Goal: Find specific page/section: Find specific page/section

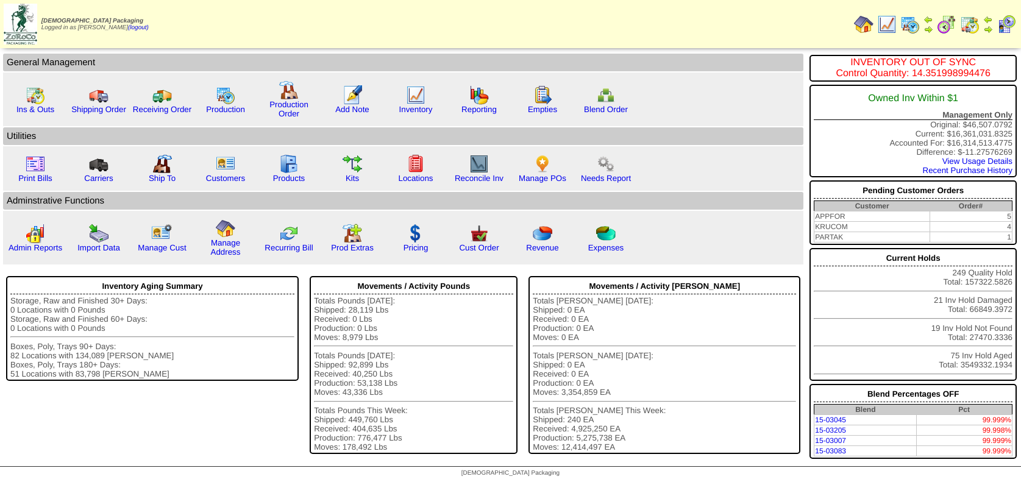
click at [905, 26] on img at bounding box center [911, 25] width 20 height 20
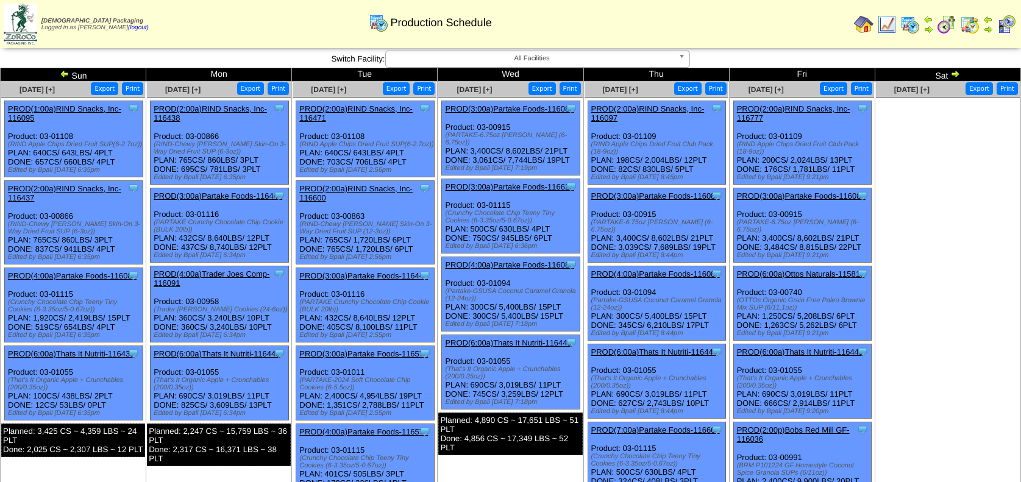
click at [954, 73] on img at bounding box center [956, 74] width 10 height 10
